Goal: Transaction & Acquisition: Purchase product/service

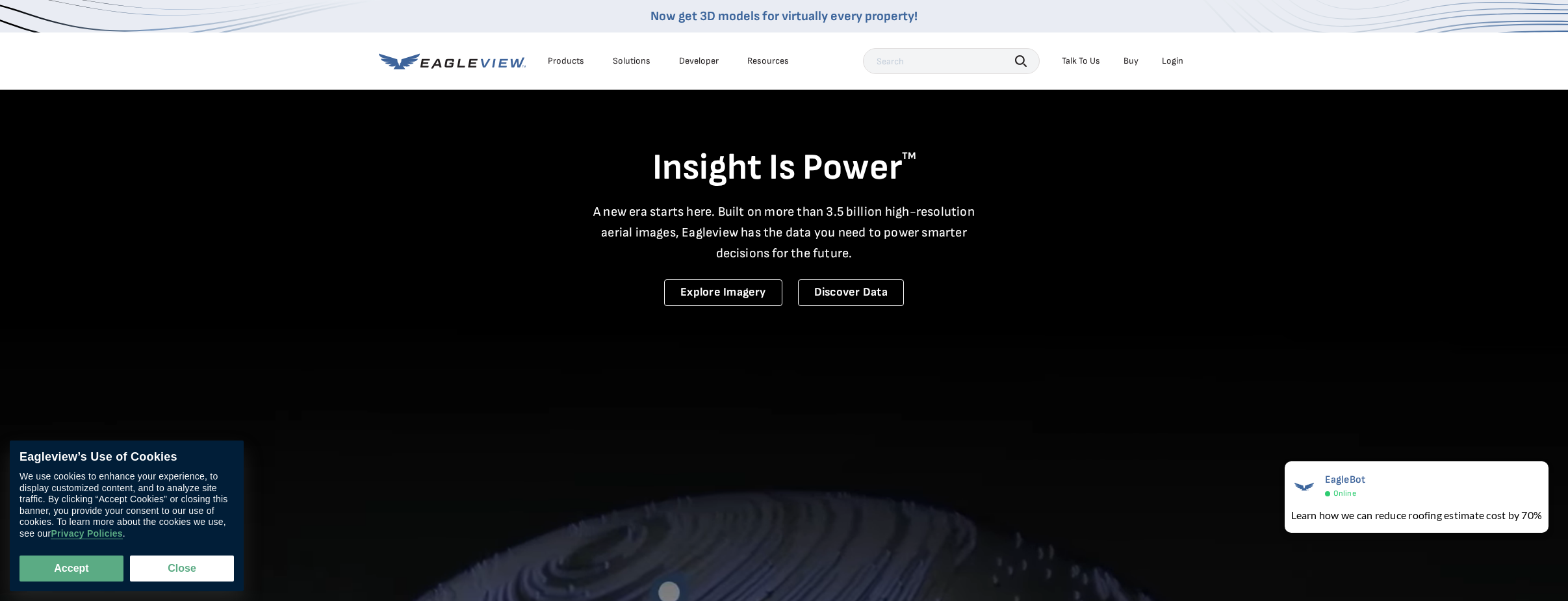
click at [1176, 58] on div "Login" at bounding box center [1172, 61] width 21 height 12
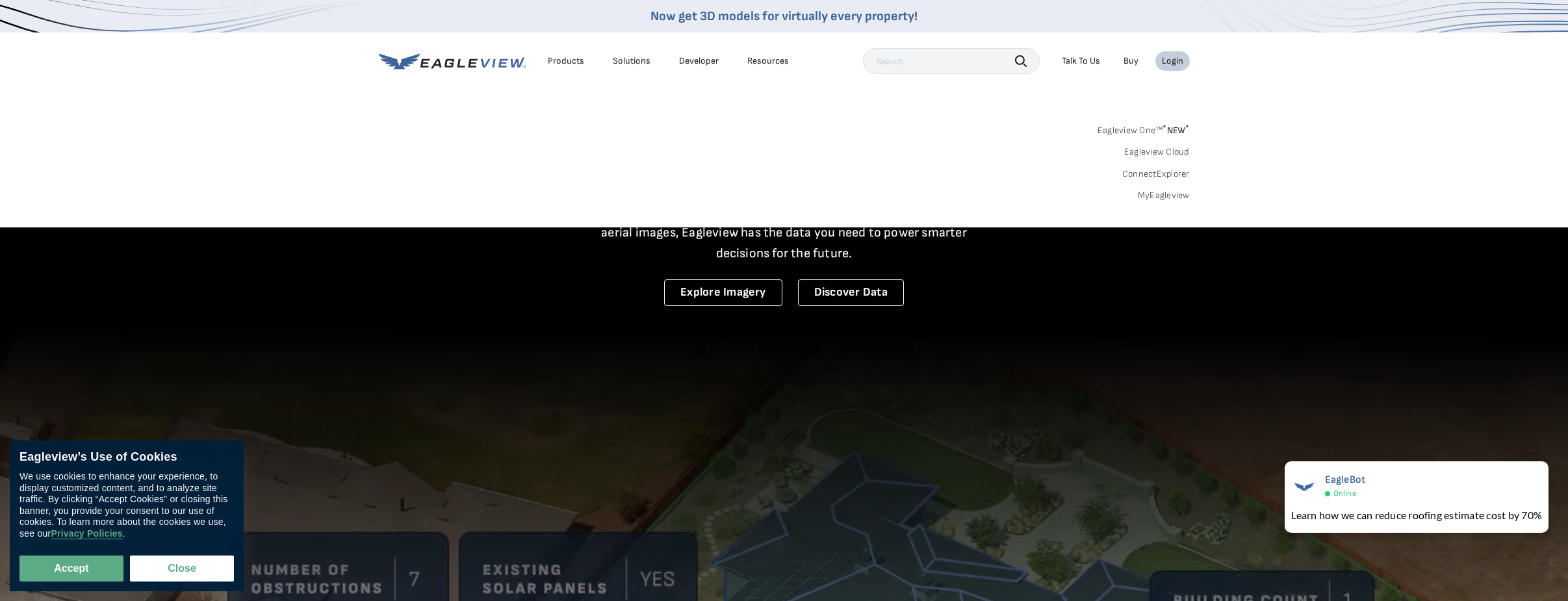
click at [1161, 195] on link "MyEagleview" at bounding box center [1164, 195] width 52 height 12
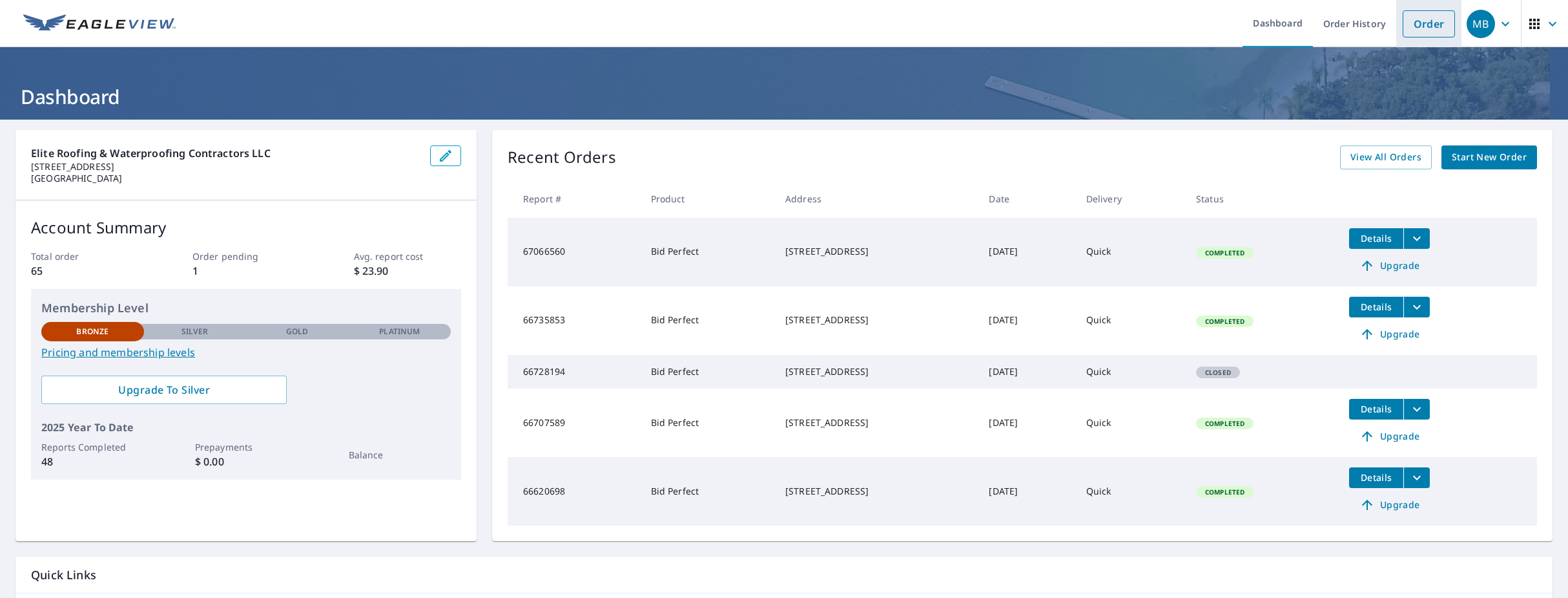
click at [1429, 18] on link "Order" at bounding box center [1429, 24] width 53 height 27
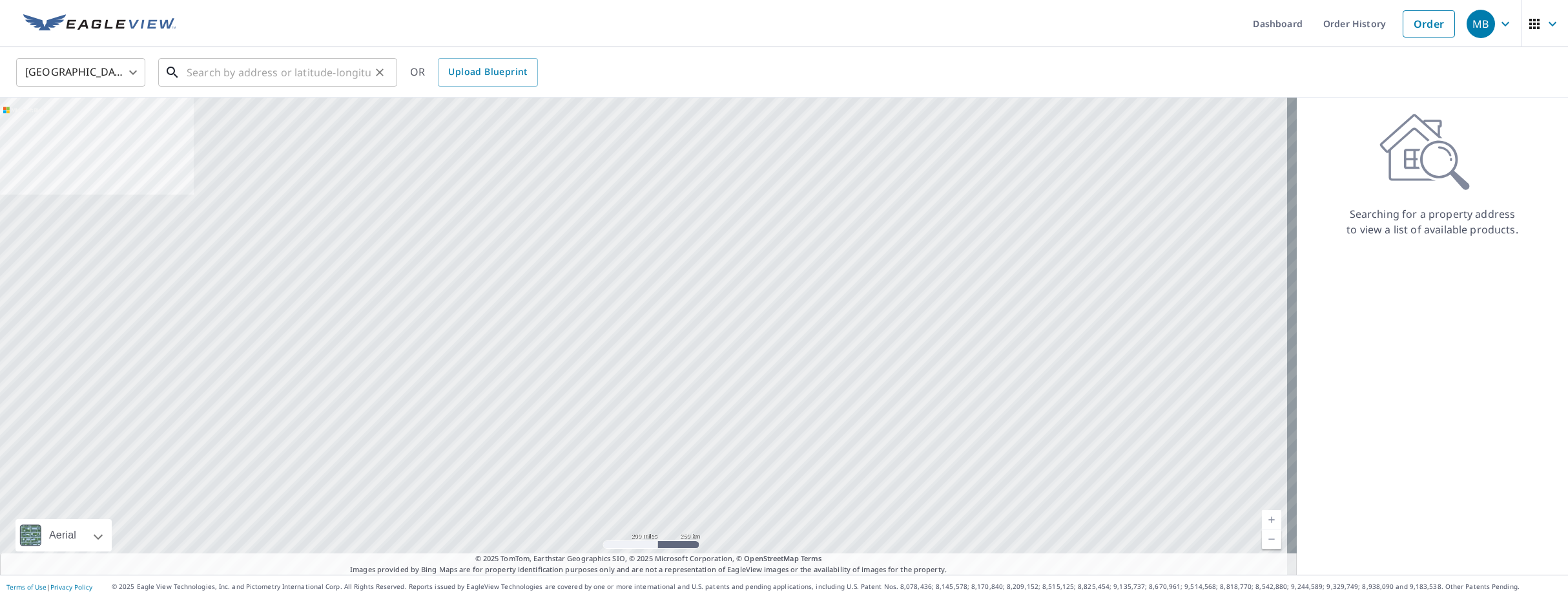
click at [279, 72] on input "text" at bounding box center [278, 72] width 184 height 36
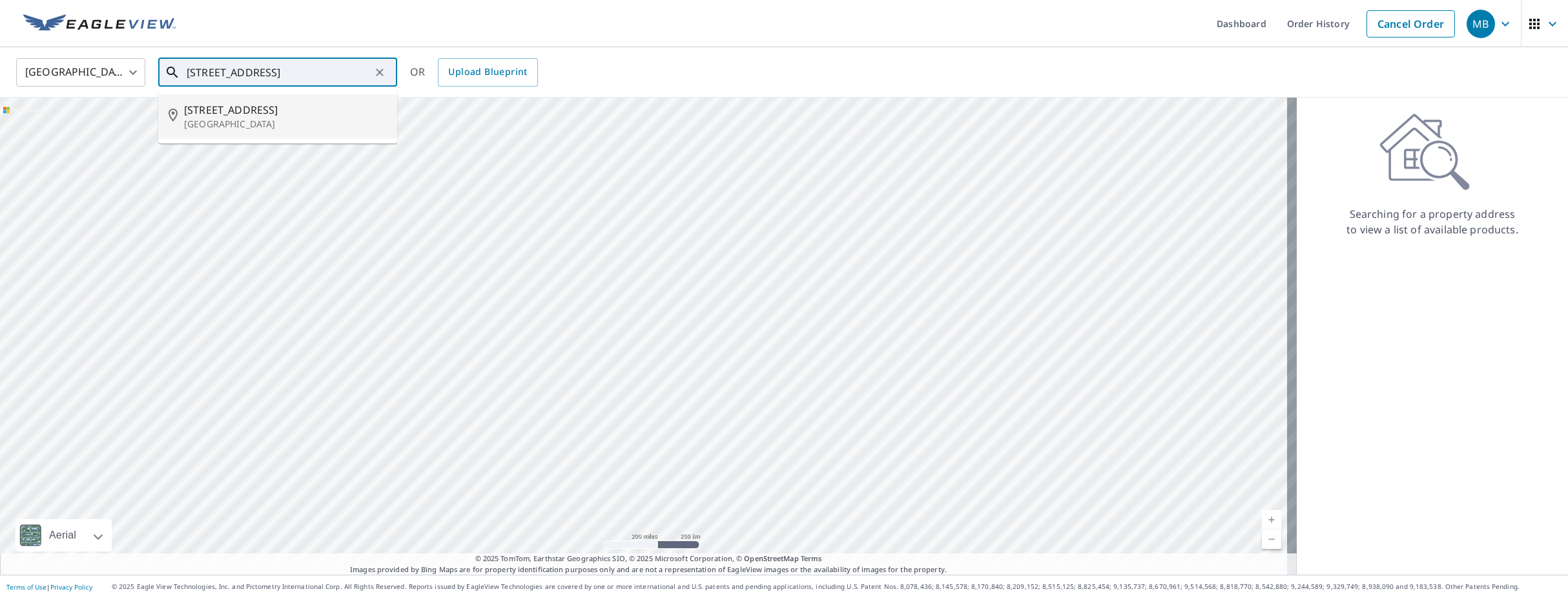
click at [277, 111] on span "[STREET_ADDRESS]" at bounding box center [285, 110] width 202 height 15
type input "[STREET_ADDRESS]"
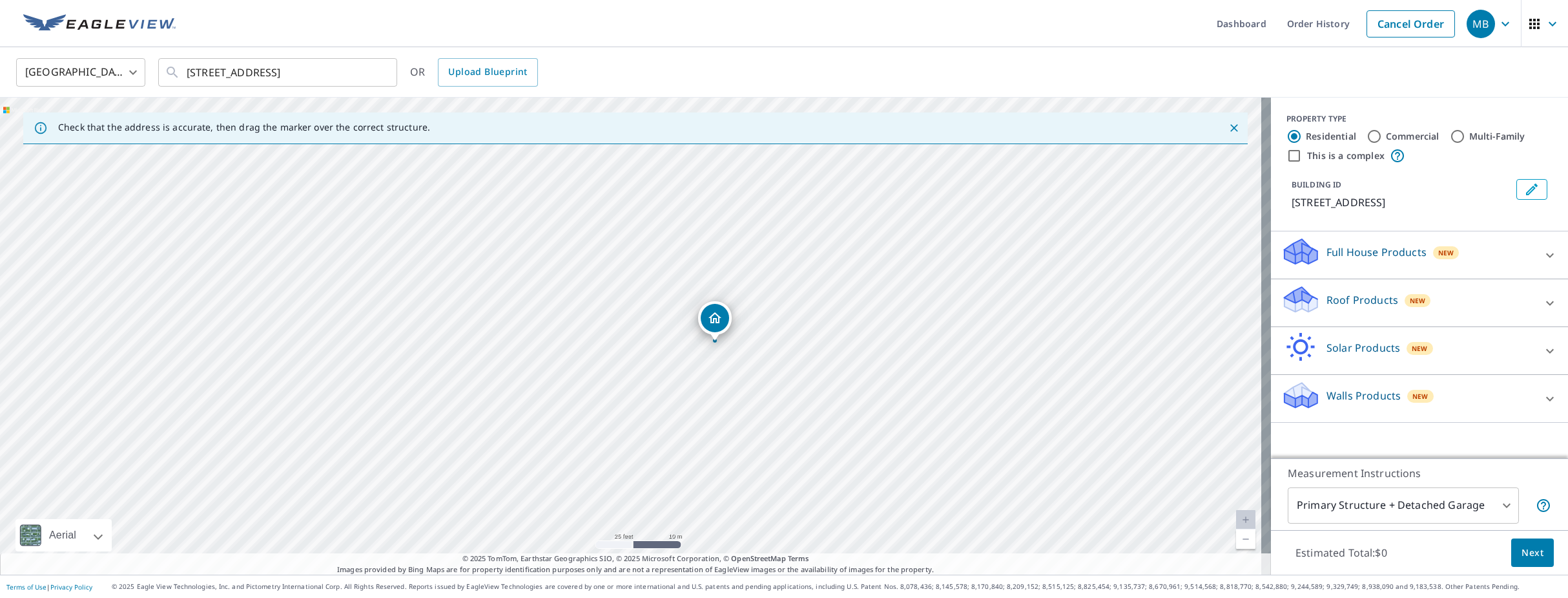
drag, startPoint x: 625, startPoint y: 358, endPoint x: 784, endPoint y: 315, distance: 164.7
click at [784, 315] on div "[STREET_ADDRESS]" at bounding box center [635, 336] width 1271 height 477
click at [1412, 306] on span "New" at bounding box center [1417, 300] width 16 height 11
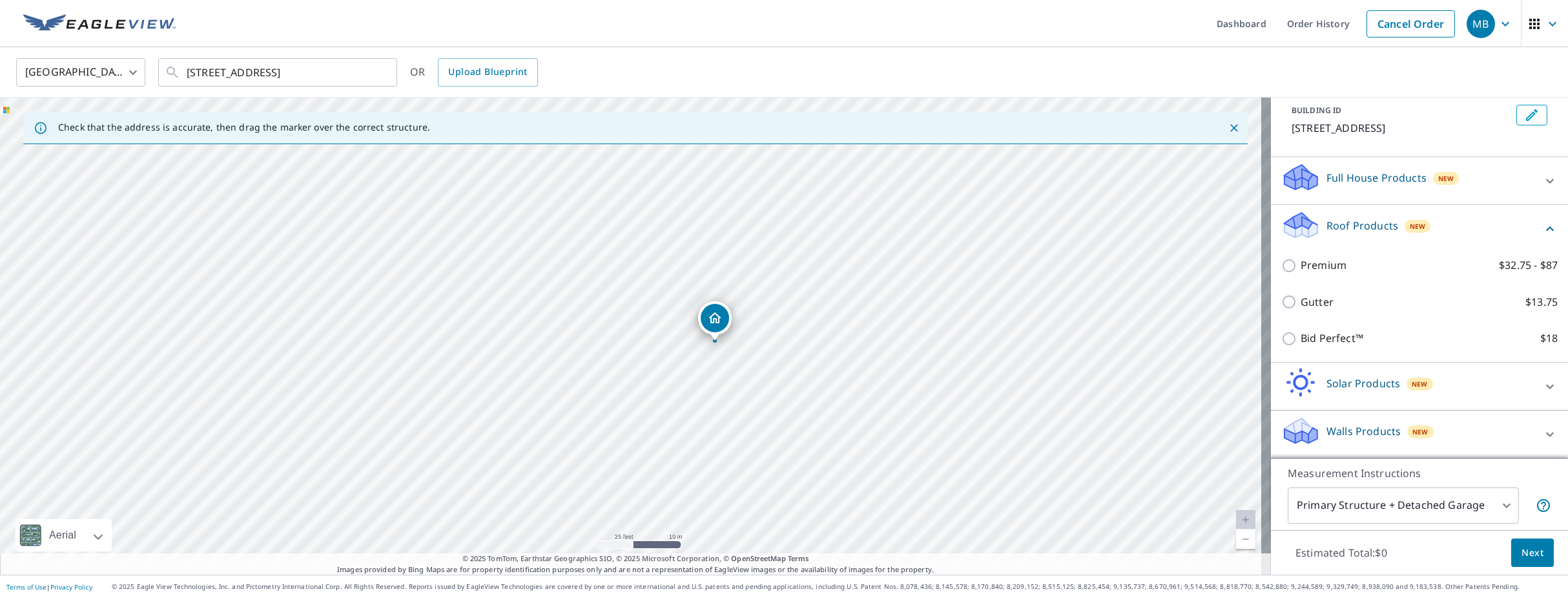
scroll to position [90, 0]
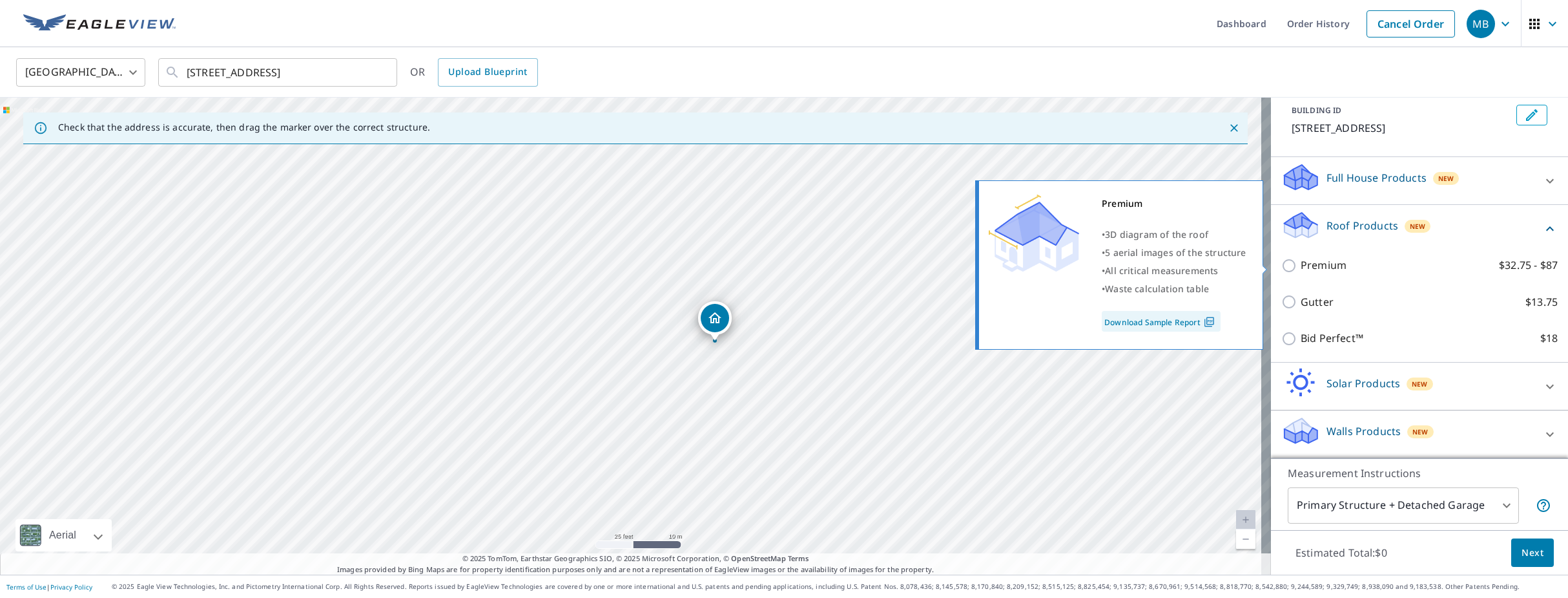
click at [1281, 261] on input "Premium $32.75 - $87" at bounding box center [1291, 266] width 20 height 15
checkbox input "true"
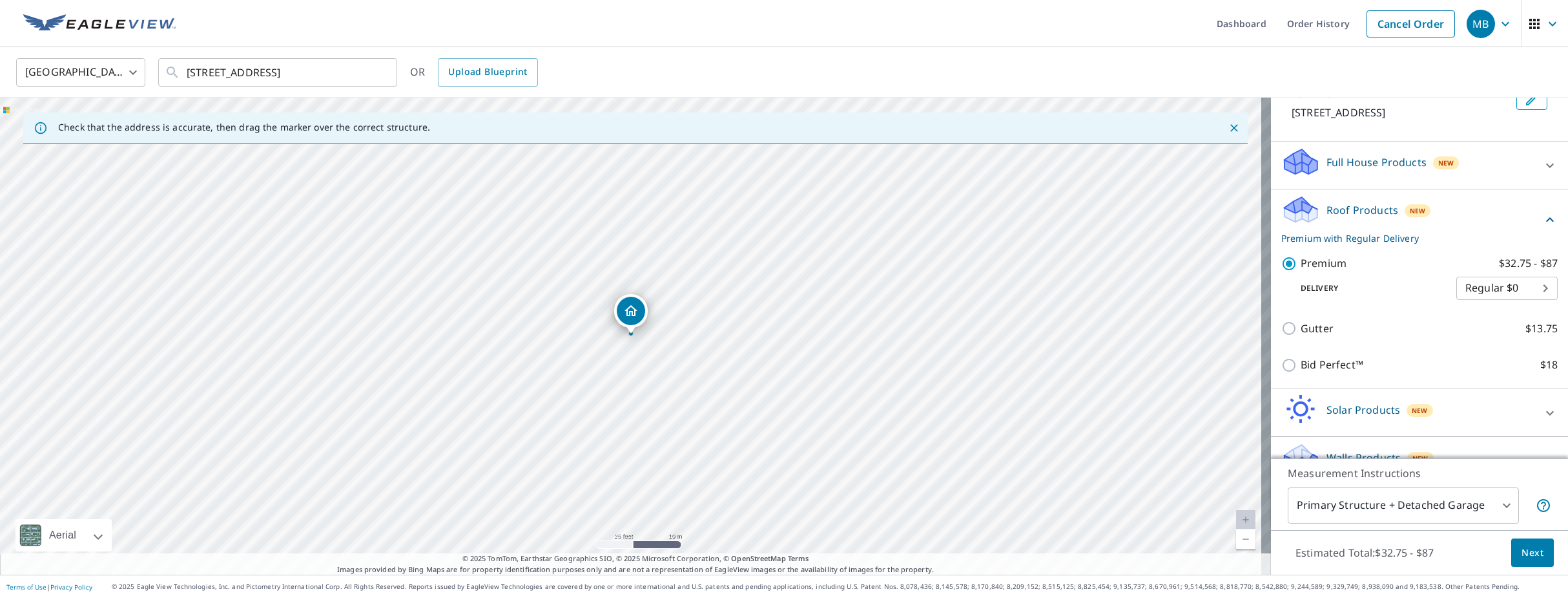
scroll to position [132, 0]
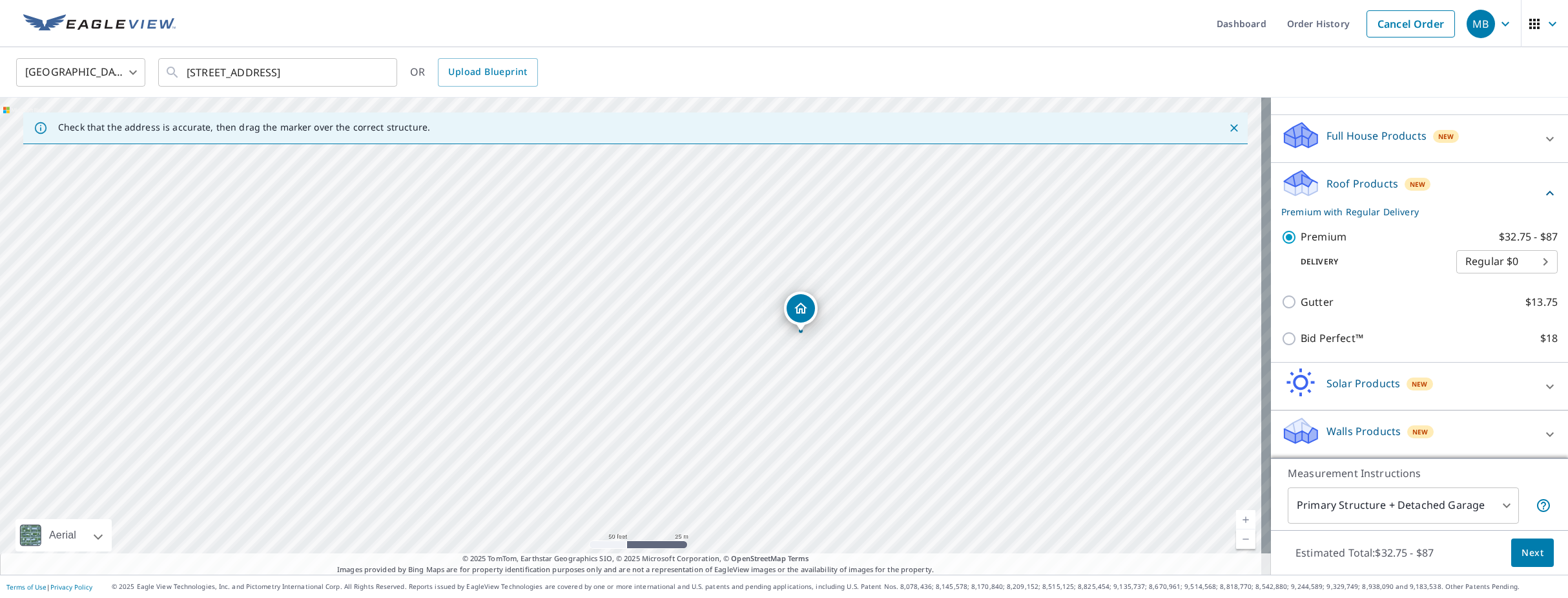
click at [1524, 553] on span "Next" at bounding box center [1532, 552] width 22 height 16
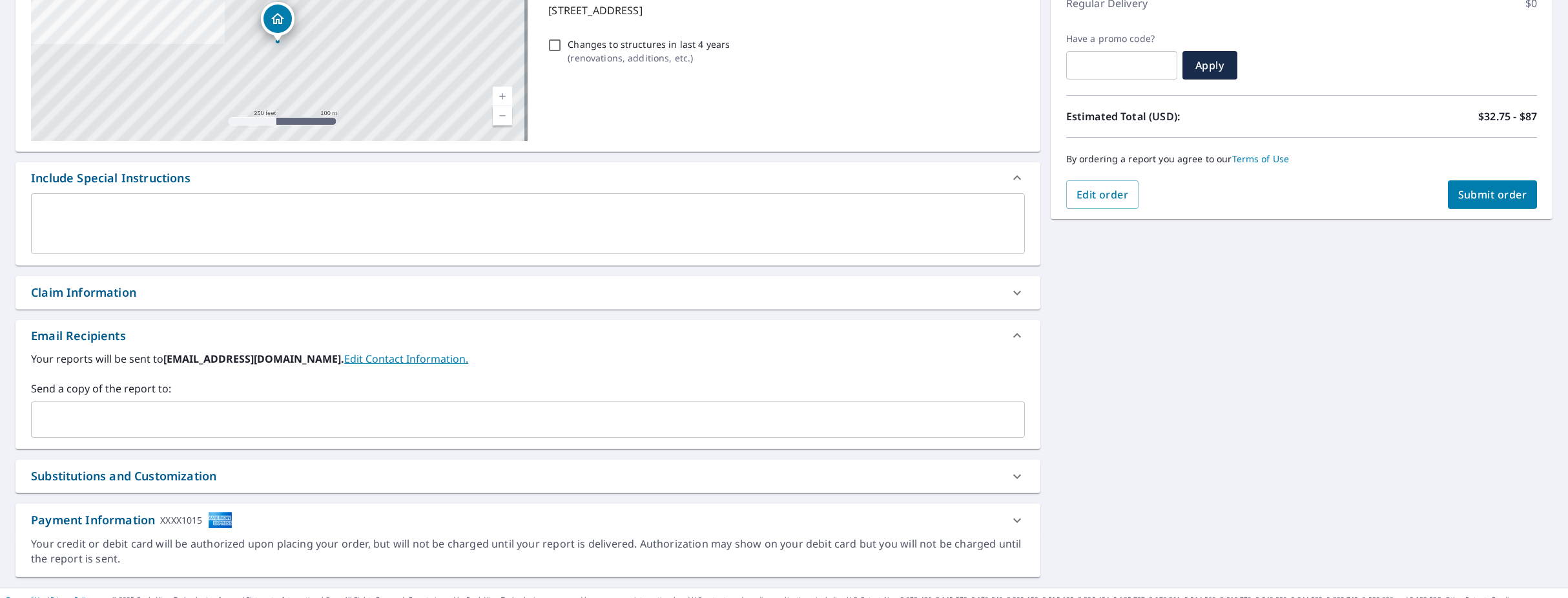
scroll to position [194, 0]
click at [1508, 196] on span "Submit order" at bounding box center [1492, 193] width 69 height 14
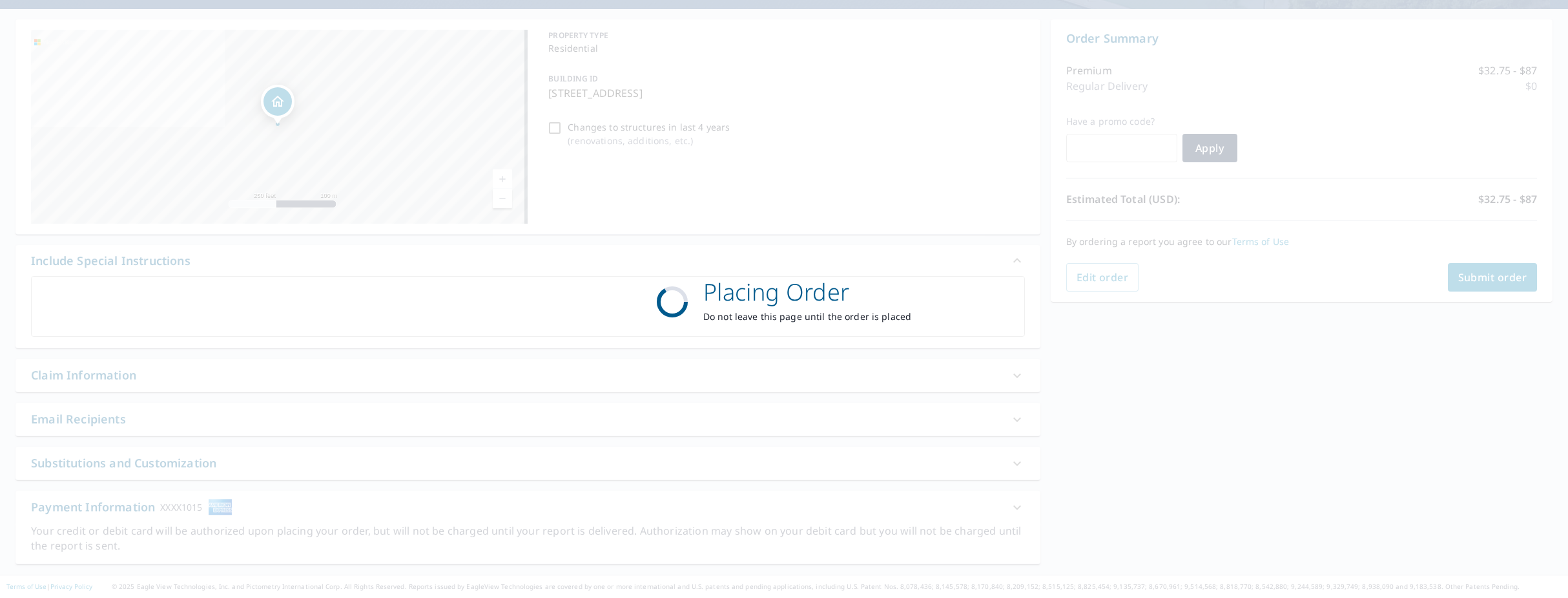
scroll to position [111, 0]
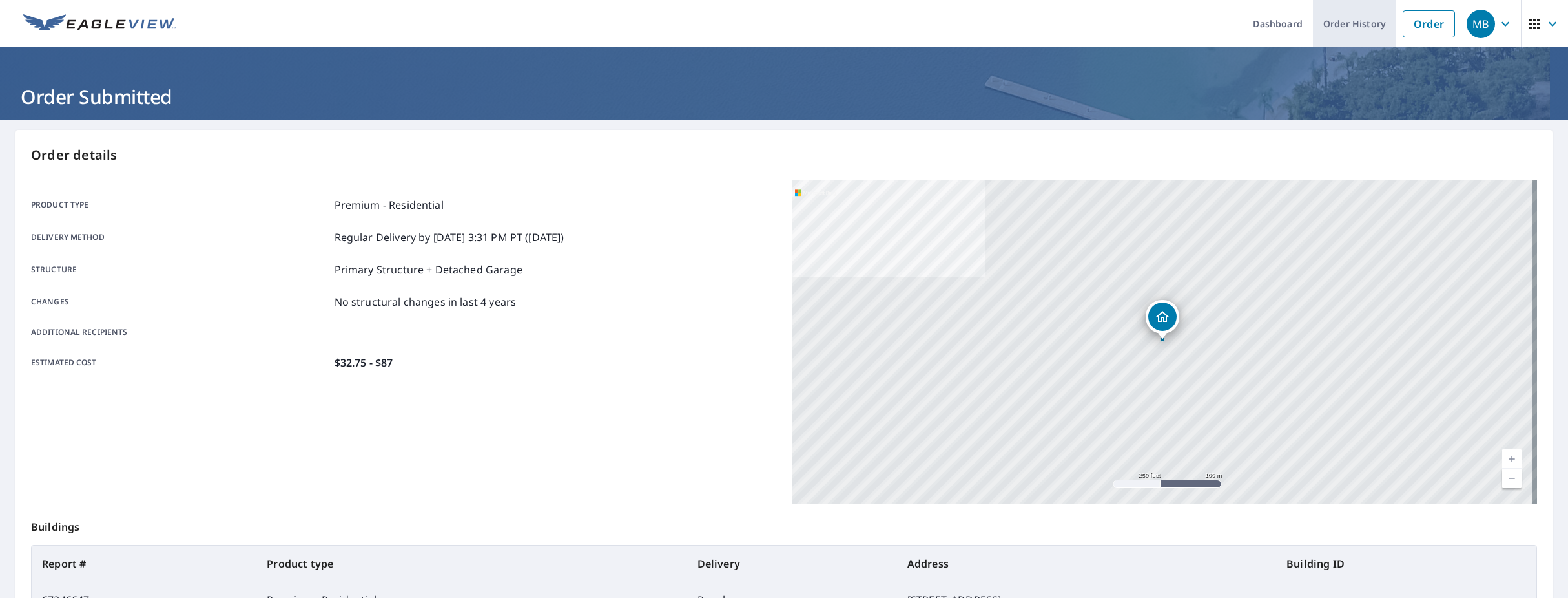
click at [1358, 25] on link "Order History" at bounding box center [1354, 23] width 83 height 47
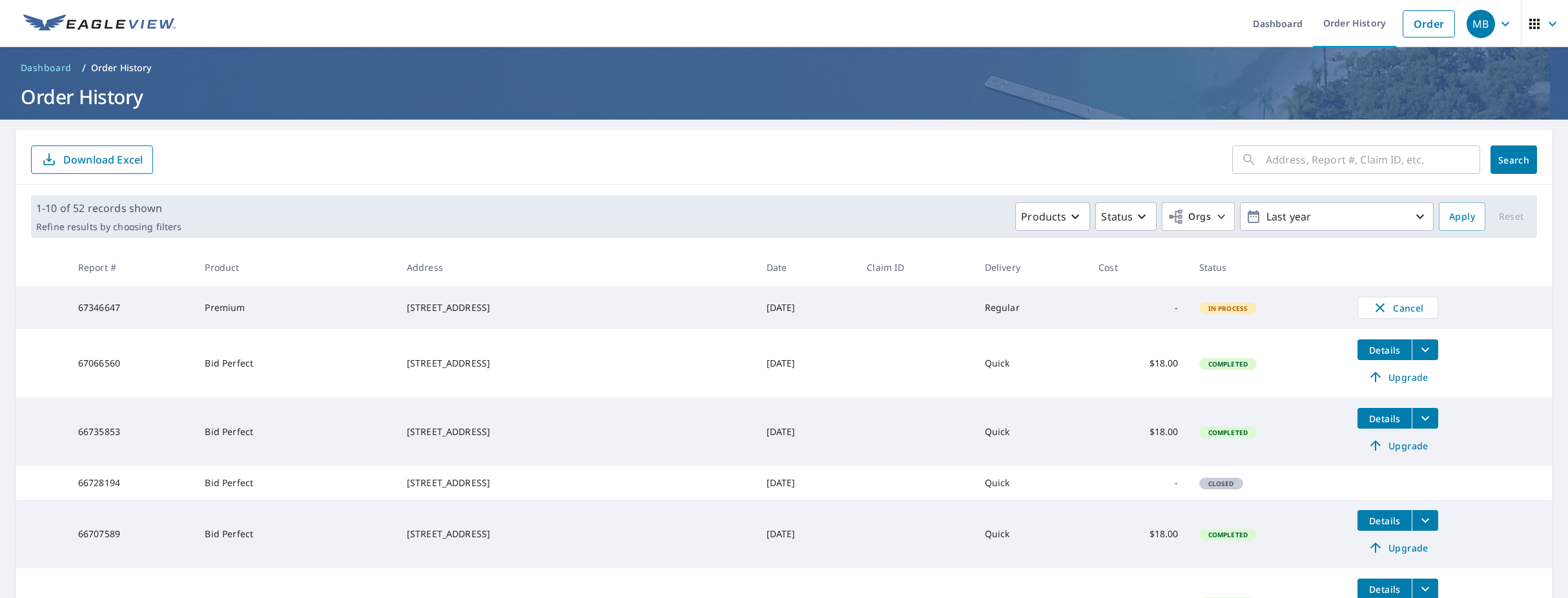
drag, startPoint x: 411, startPoint y: 301, endPoint x: 538, endPoint y: 318, distance: 128.1
click at [538, 314] on div "[STREET_ADDRESS]" at bounding box center [577, 308] width 339 height 13
copy div "[STREET_ADDRESS]"
